Goal: Share content: Share content

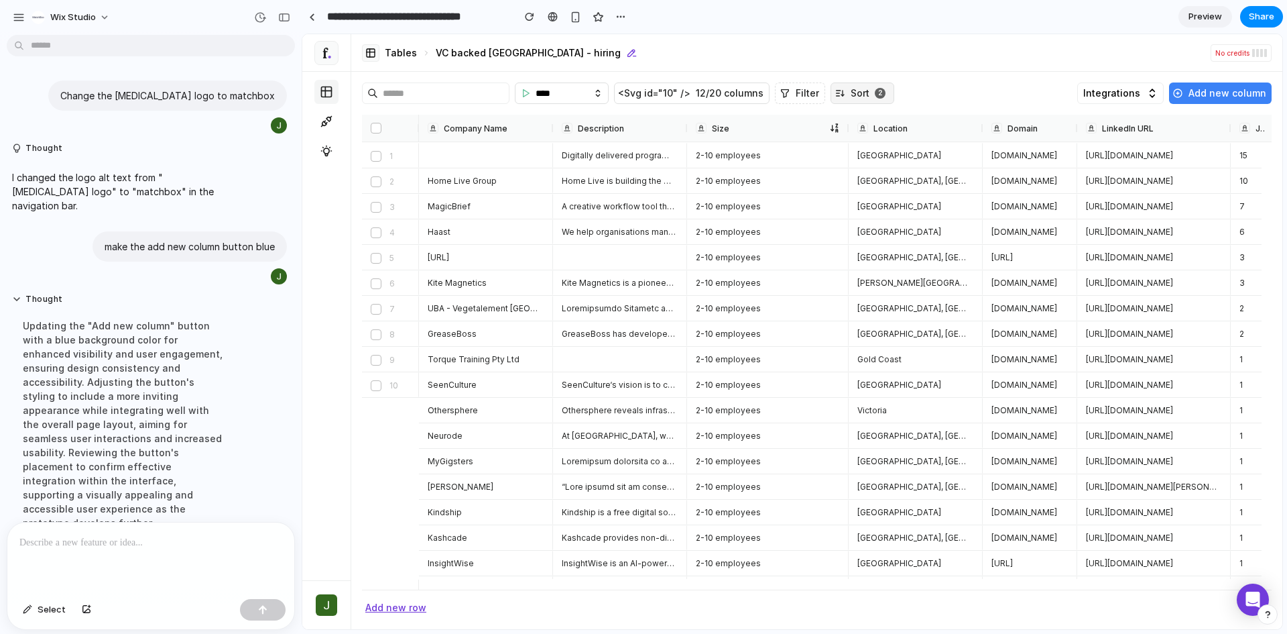
scroll to position [37, 0]
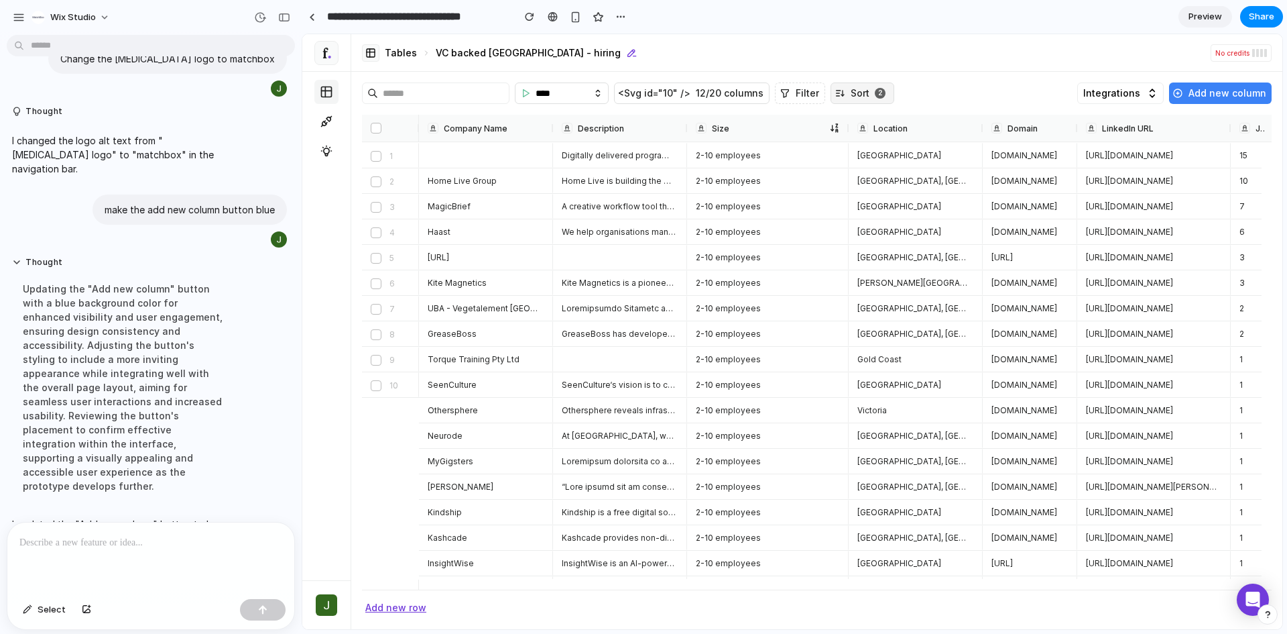
click at [1219, 99] on span "Add new column" at bounding box center [1228, 92] width 78 height 21
click at [122, 544] on div at bounding box center [150, 557] width 287 height 71
click at [379, 19] on input "**********" at bounding box center [416, 17] width 184 height 24
click at [327, 50] on img at bounding box center [326, 52] width 13 height 13
click at [46, 614] on span "Select" at bounding box center [52, 609] width 28 height 13
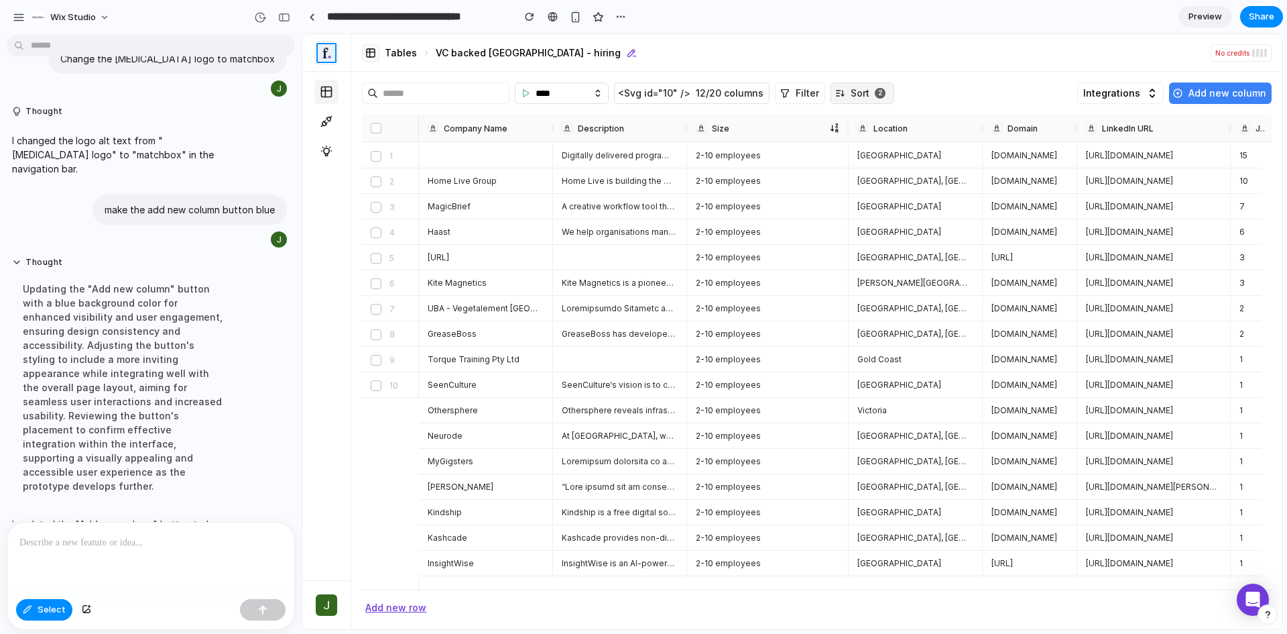
click at [328, 56] on div at bounding box center [792, 331] width 980 height 595
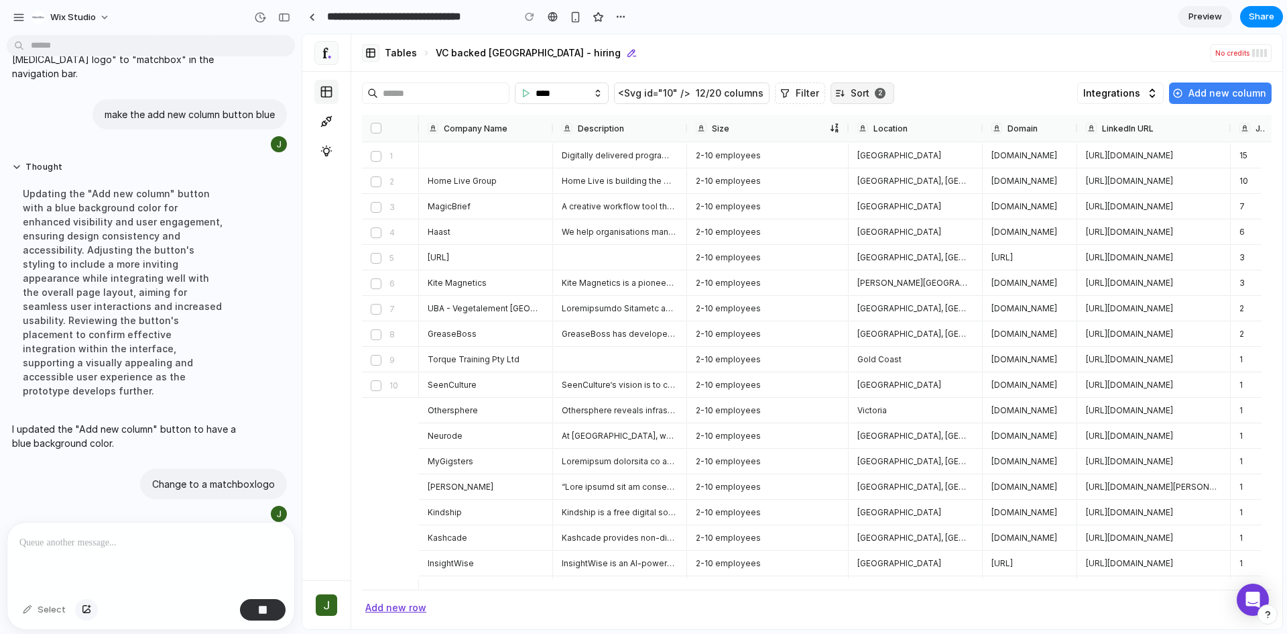
click at [84, 611] on div "button" at bounding box center [86, 609] width 9 height 8
click at [571, 320] on div "UBA - Vegetalement Provence 2-10 employees [GEOGRAPHIC_DATA], [GEOGRAPHIC_DATA]…" at bounding box center [1247, 308] width 1657 height 25
click at [499, 360] on span "Torque Training Pty Ltd" at bounding box center [485, 359] width 114 height 11
click at [495, 384] on span "SeenCulture" at bounding box center [485, 384] width 114 height 11
drag, startPoint x: 486, startPoint y: 424, endPoint x: 481, endPoint y: 539, distance: 114.8
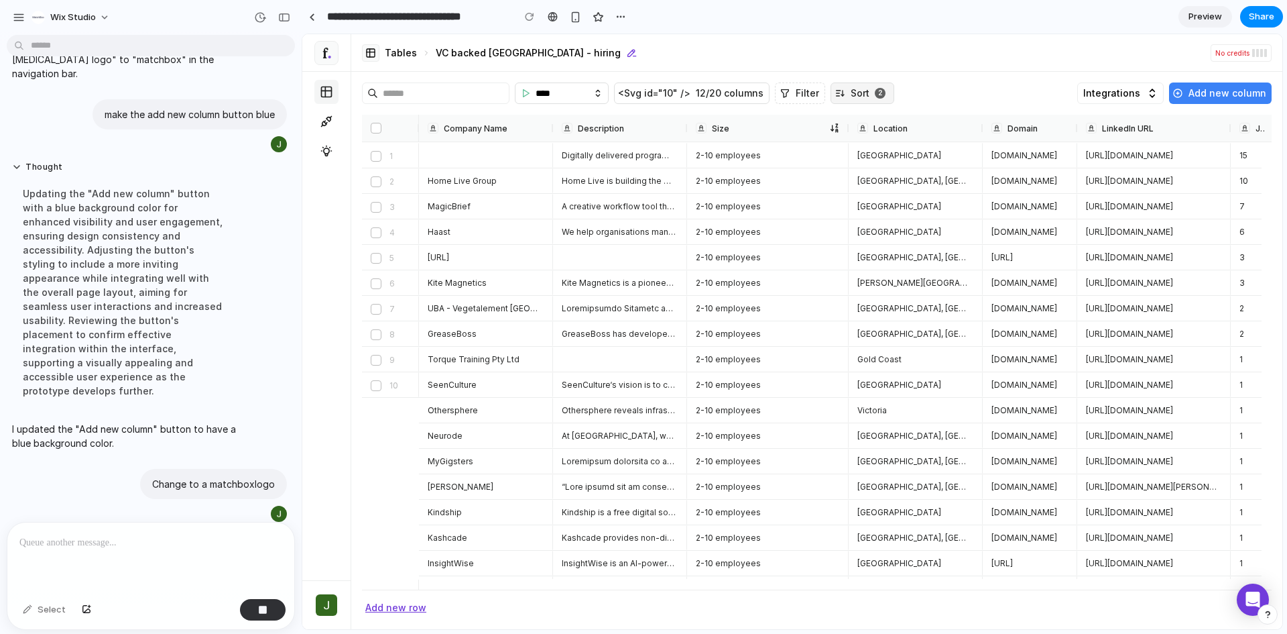
click at [486, 425] on div "Neurode" at bounding box center [486, 435] width 134 height 25
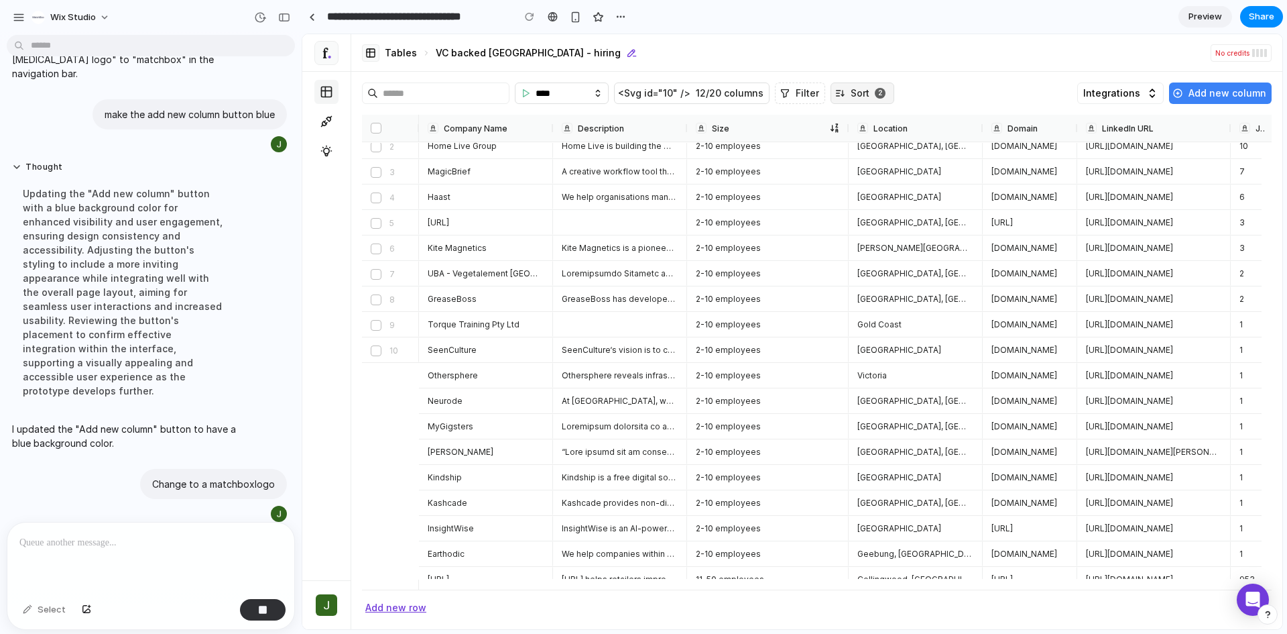
scroll to position [67, 0]
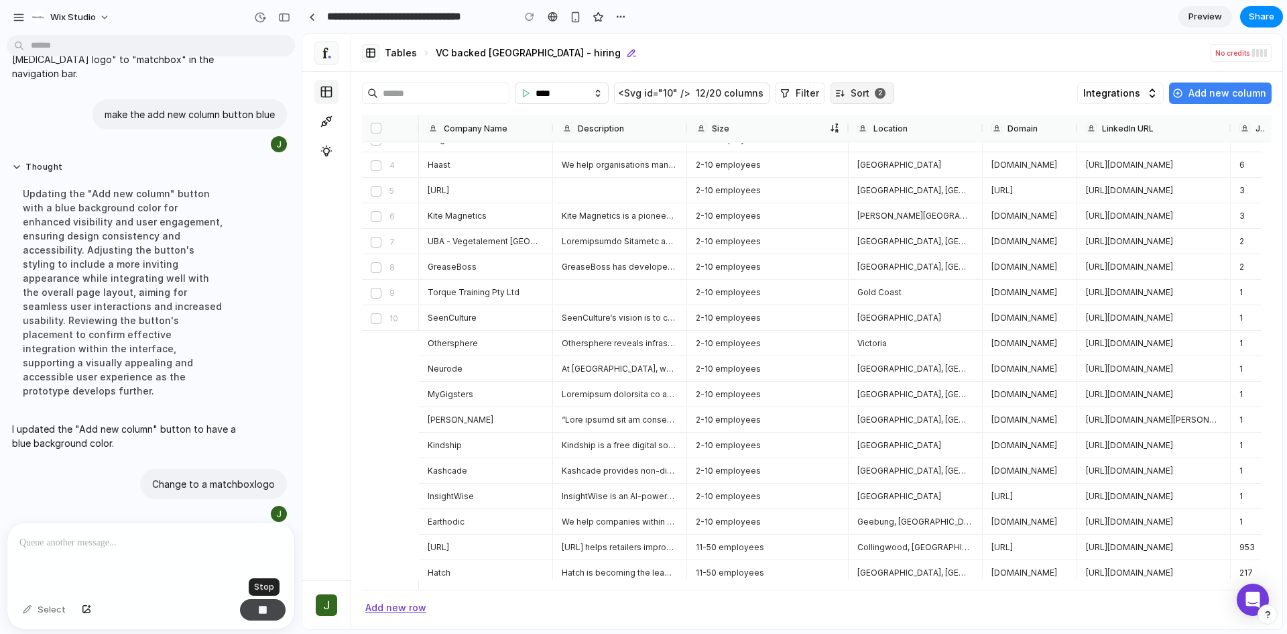
click at [272, 609] on button "button" at bounding box center [263, 609] width 46 height 21
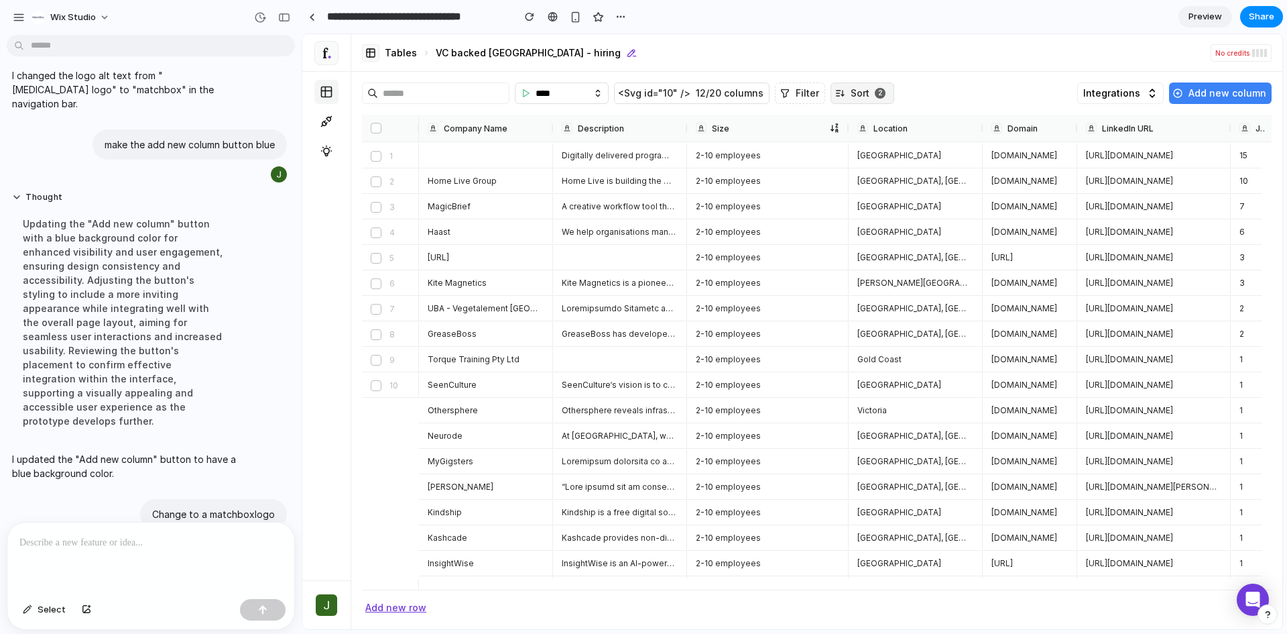
scroll to position [0, 0]
click at [134, 534] on p at bounding box center [147, 542] width 257 height 16
click at [1270, 23] on span "Share" at bounding box center [1261, 16] width 25 height 13
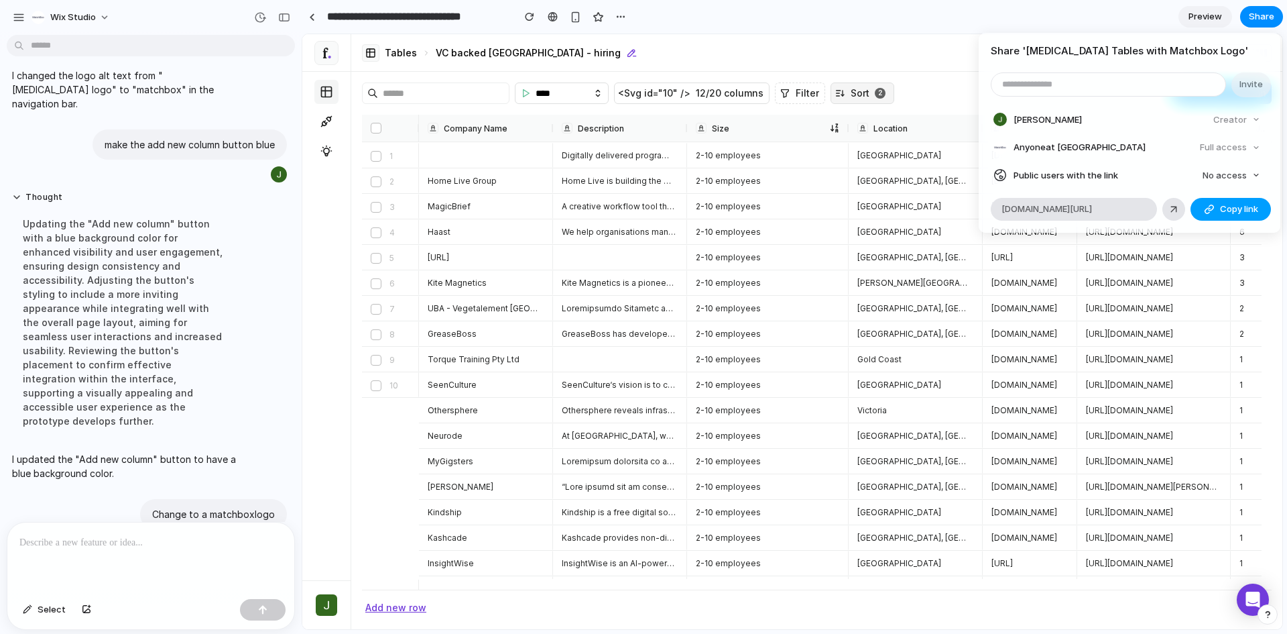
click at [1220, 212] on span "Copy link" at bounding box center [1239, 208] width 38 height 13
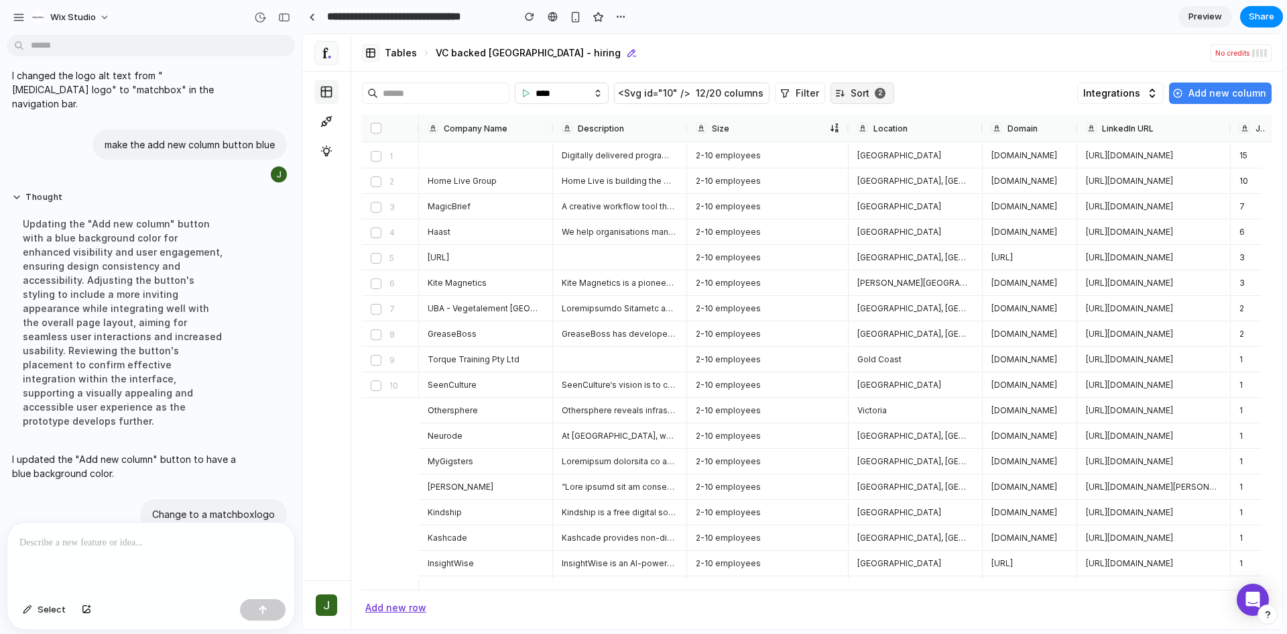
click at [550, 17] on div "Share ' [MEDICAL_DATA] Tables with Matchbox Logo ' Invite [PERSON_NAME] Creator…" at bounding box center [643, 317] width 1287 height 634
click at [621, 21] on div "button" at bounding box center [620, 16] width 11 height 11
click at [621, 21] on div "Duplicate Delete" at bounding box center [643, 317] width 1287 height 634
click at [113, 15] on button "Wix Studio" at bounding box center [71, 17] width 91 height 21
click at [180, 133] on li "Dark" at bounding box center [182, 133] width 79 height 21
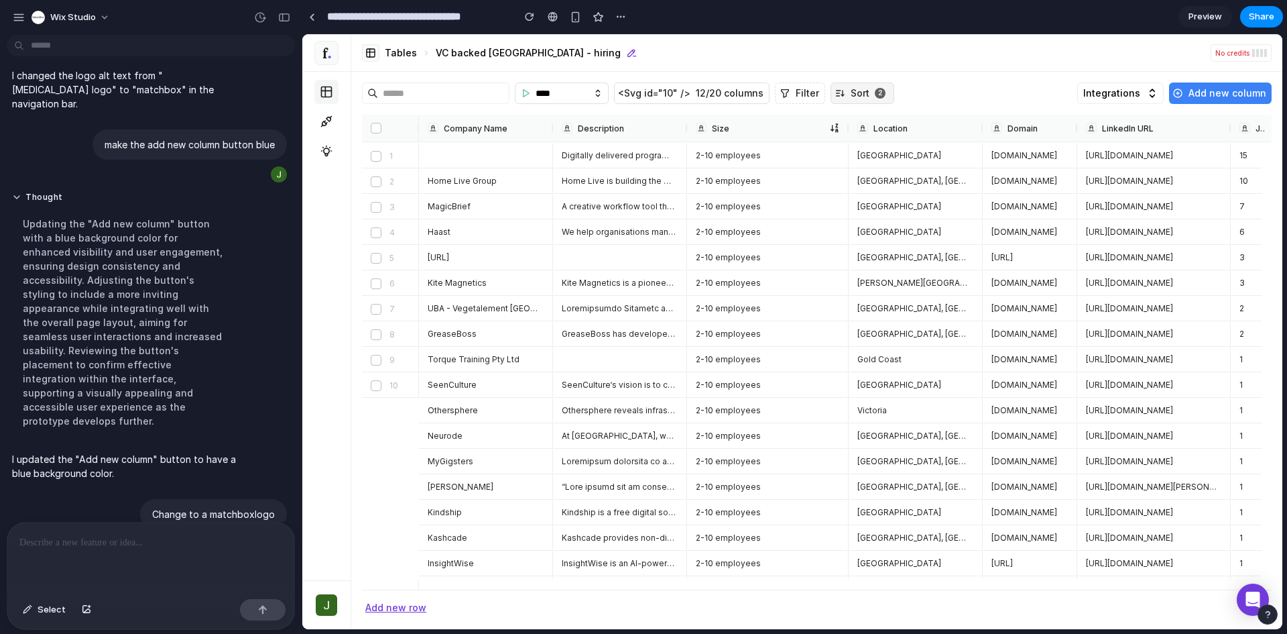
click at [38, 543] on p at bounding box center [147, 542] width 257 height 16
click at [95, 17] on button "Wix Studio" at bounding box center [71, 17] width 91 height 21
click at [95, 17] on div "Settings Invite members Change theme Sign out" at bounding box center [643, 317] width 1287 height 634
click at [503, 189] on div "Home Live Group" at bounding box center [486, 180] width 117 height 23
click at [377, 119] on div at bounding box center [390, 128] width 57 height 27
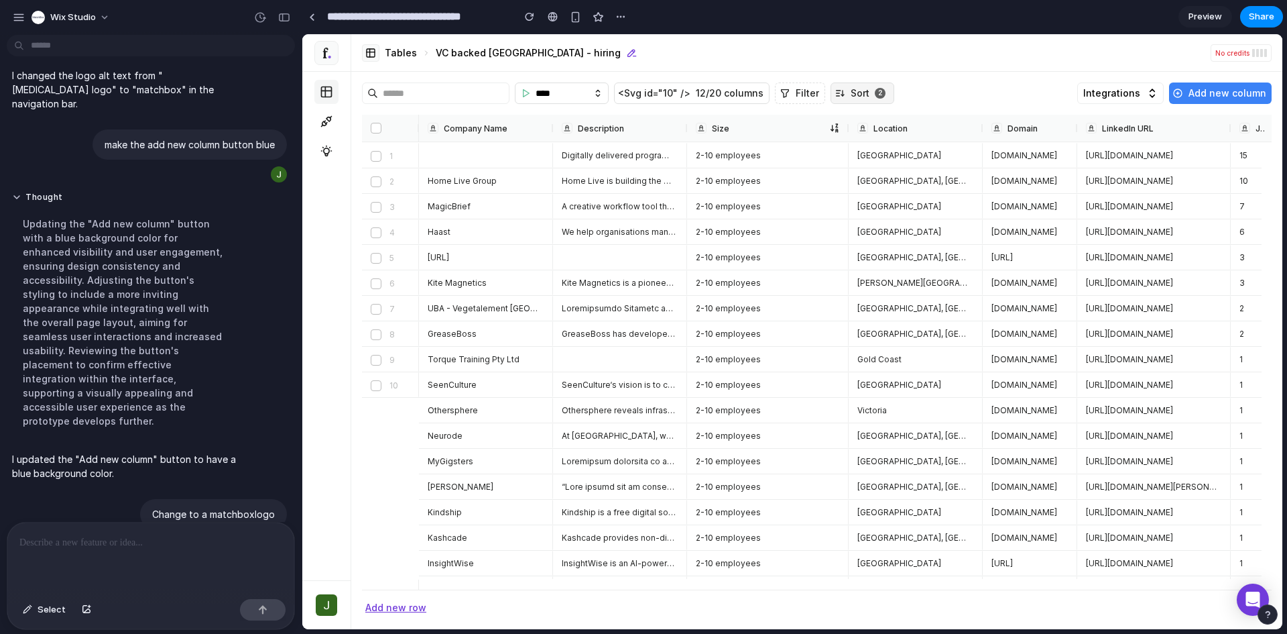
click at [326, 53] on img at bounding box center [326, 52] width 13 height 13
